Goal: Task Accomplishment & Management: Manage account settings

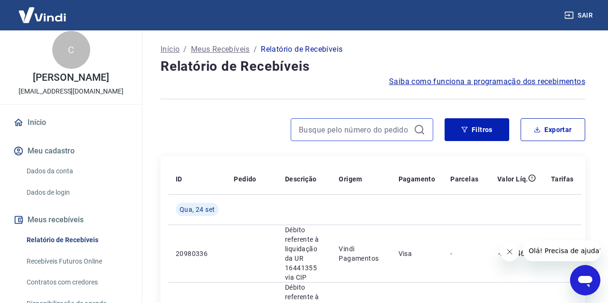
click at [376, 130] on input at bounding box center [354, 130] width 111 height 14
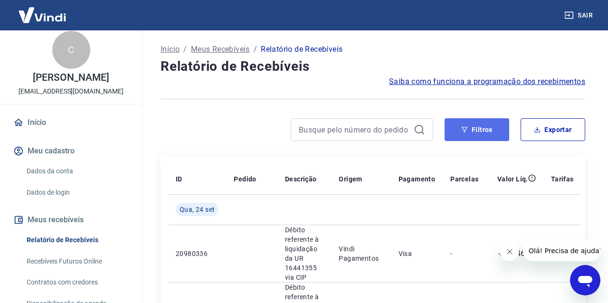
click at [468, 134] on button "Filtros" at bounding box center [477, 129] width 65 height 23
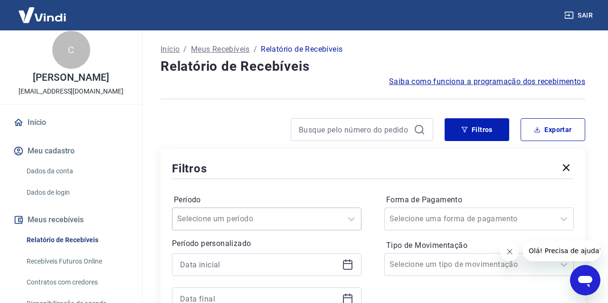
click at [215, 221] on div "Selecione um período" at bounding box center [267, 219] width 190 height 23
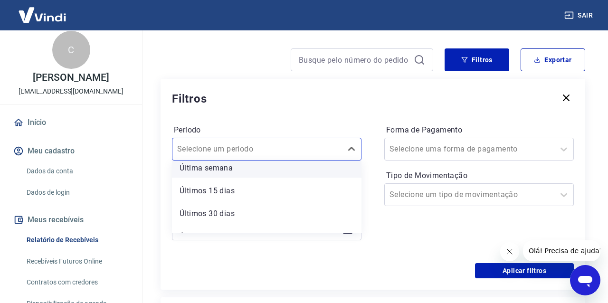
scroll to position [91, 0]
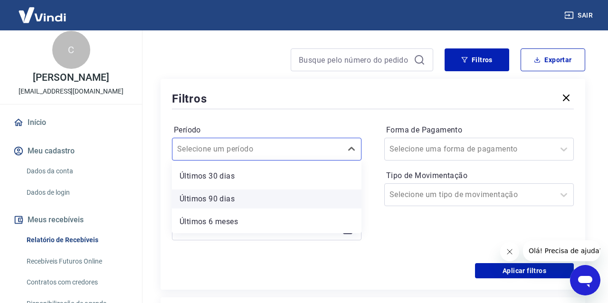
click at [243, 197] on div "Últimos 90 dias" at bounding box center [267, 199] width 190 height 19
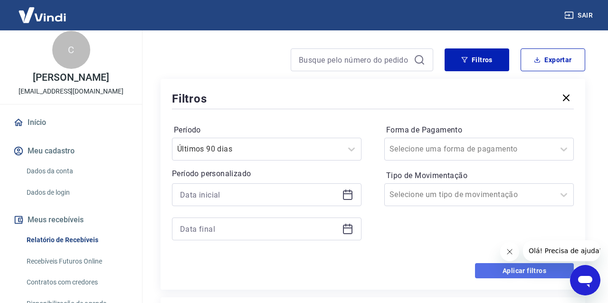
click at [494, 273] on button "Aplicar filtros" at bounding box center [524, 270] width 99 height 15
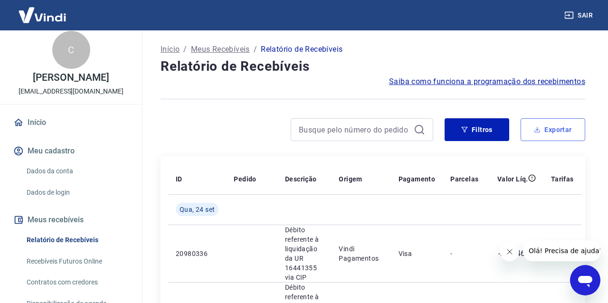
click at [554, 128] on button "Exportar" at bounding box center [553, 129] width 65 height 23
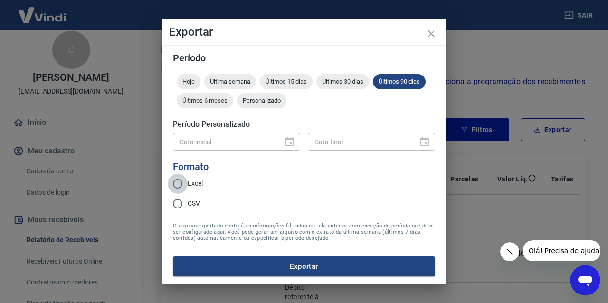
click at [178, 183] on input "Excel" at bounding box center [178, 184] width 20 height 20
radio input "true"
click at [282, 262] on button "Exportar" at bounding box center [304, 267] width 262 height 20
